Goal: Task Accomplishment & Management: Manage account settings

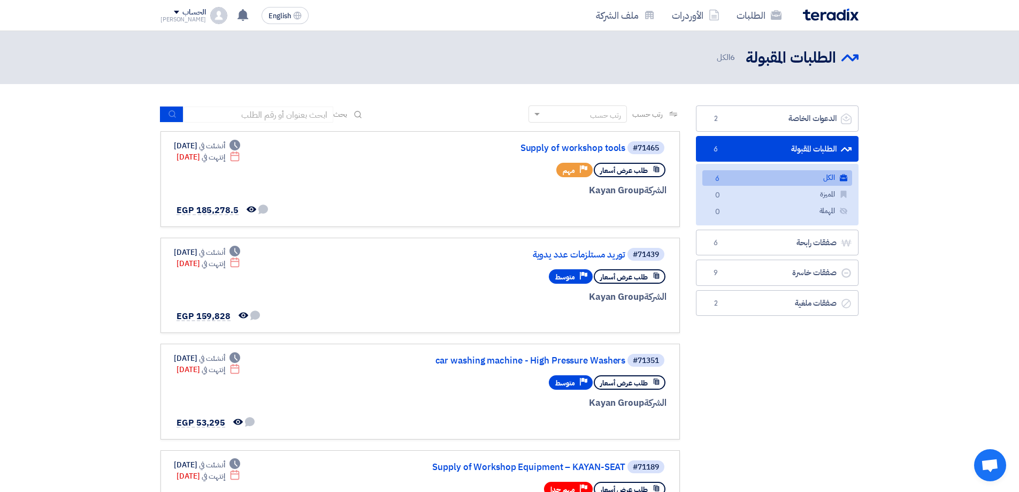
click at [825, 150] on link "الطلبات المقبولة الطلبات المقبولة 6" at bounding box center [777, 149] width 163 height 26
click at [820, 171] on link "الكل الكل 6" at bounding box center [777, 178] width 150 height 16
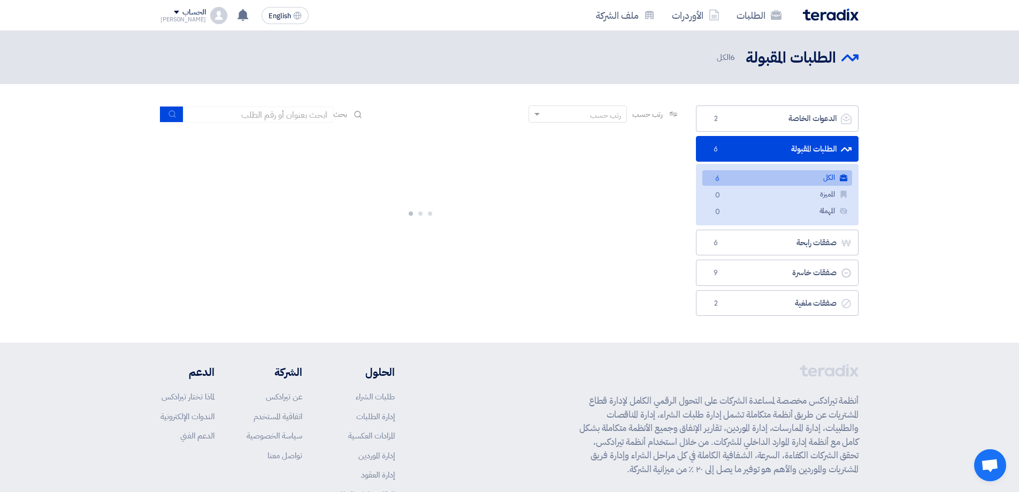
click at [831, 174] on link "الكل الكل 6" at bounding box center [777, 178] width 150 height 16
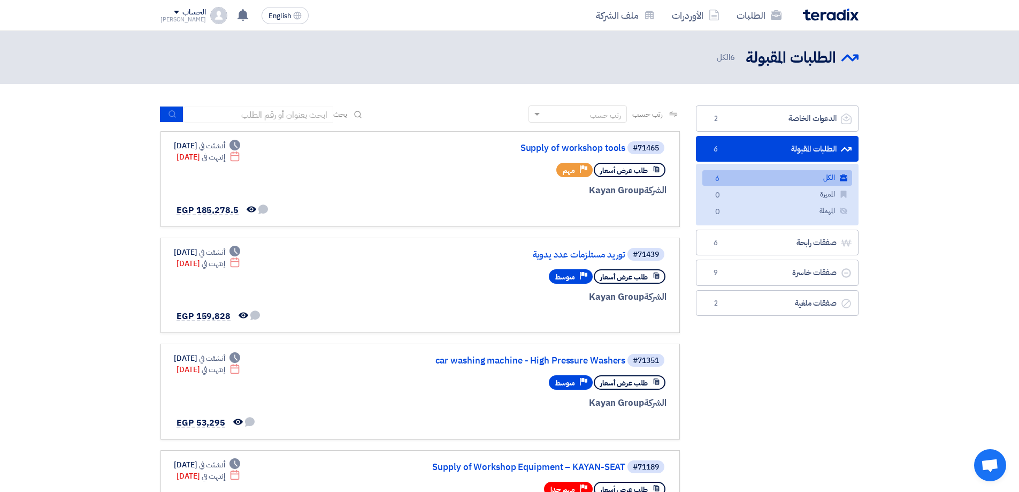
click at [827, 146] on link "الطلبات المقبولة الطلبات المقبولة 6" at bounding box center [777, 149] width 163 height 26
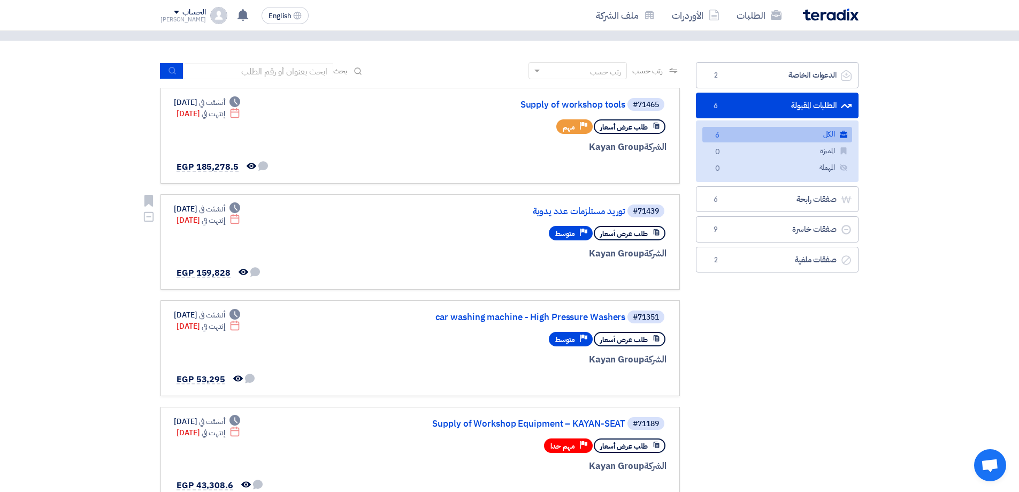
scroll to position [53, 0]
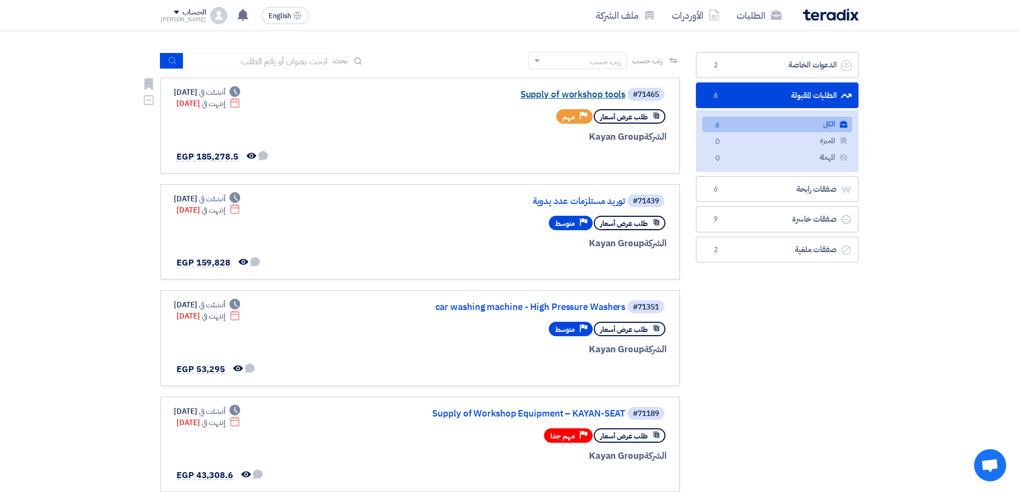
click at [561, 92] on link "Supply of workshop tools" at bounding box center [518, 95] width 214 height 10
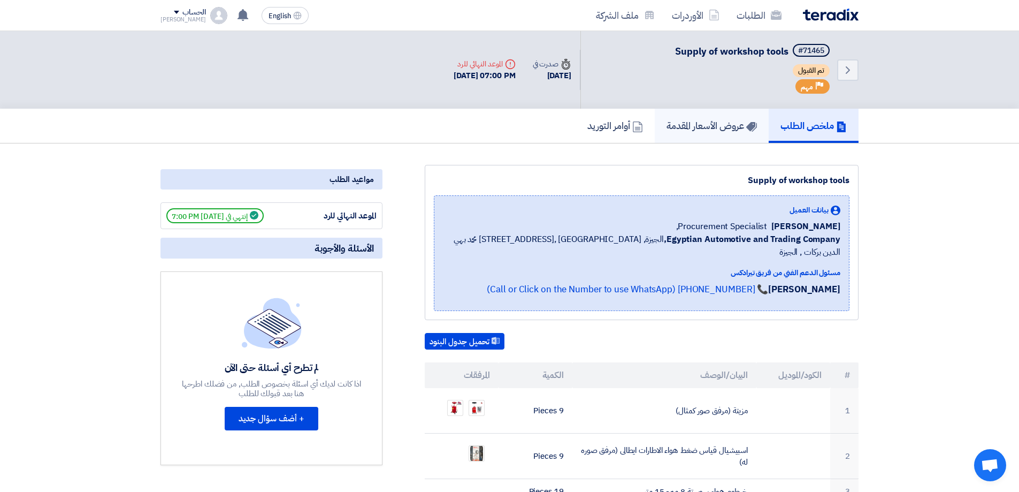
click at [709, 123] on h5 "عروض الأسعار المقدمة" at bounding box center [712, 125] width 90 height 12
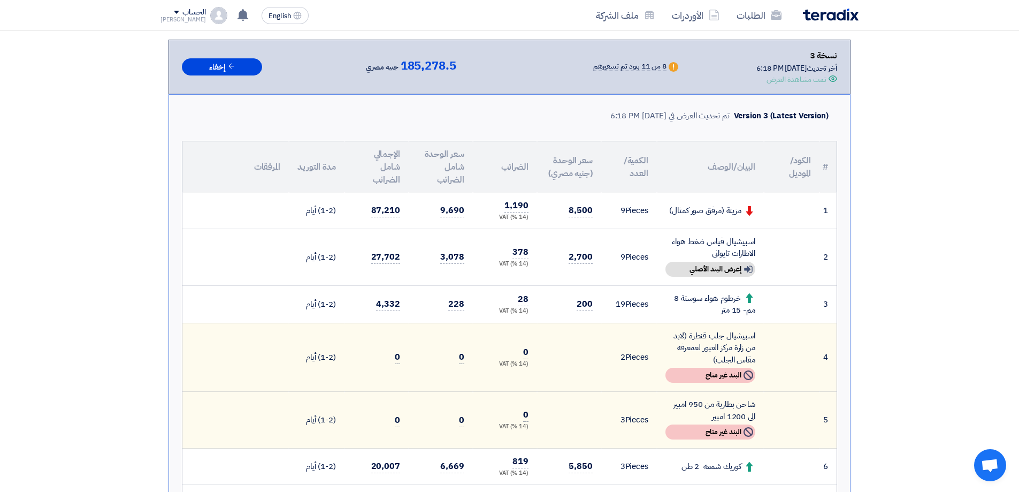
scroll to position [321, 0]
